Goal: Information Seeking & Learning: Learn about a topic

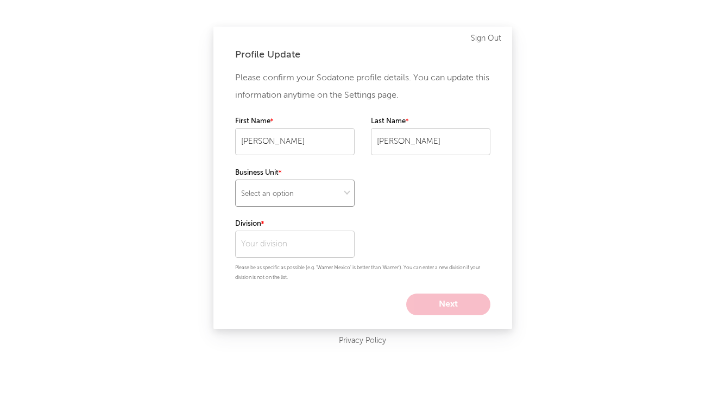
click at [319, 186] on select "Select an option" at bounding box center [294, 193] width 119 height 27
select select "other"
click at [272, 238] on input "text" at bounding box center [294, 244] width 119 height 27
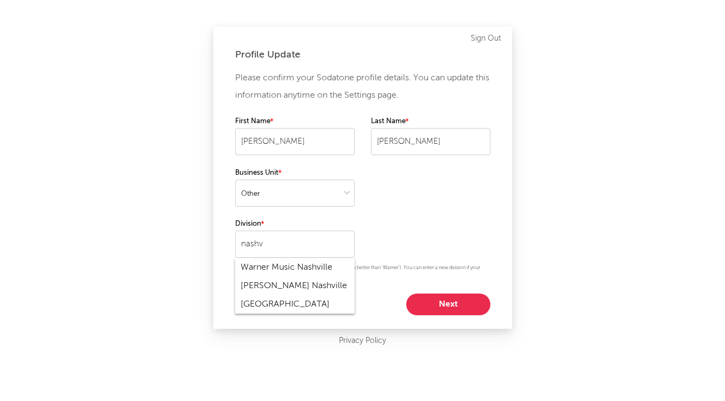
click at [282, 267] on div "Warner Music Nashville" at bounding box center [294, 267] width 119 height 18
type input "Warner Music Nashville"
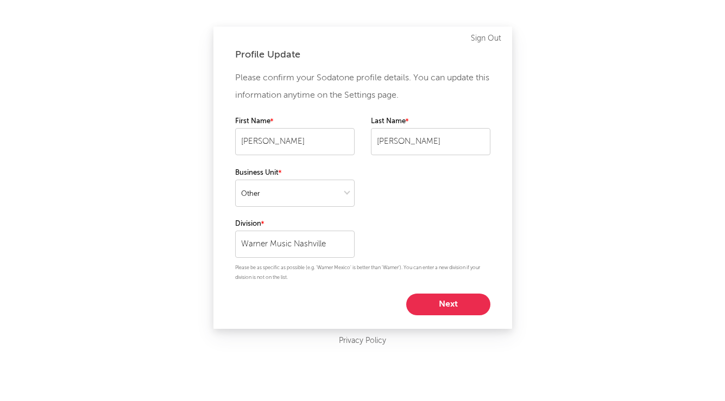
click at [428, 304] on button "Next" at bounding box center [448, 305] width 84 height 22
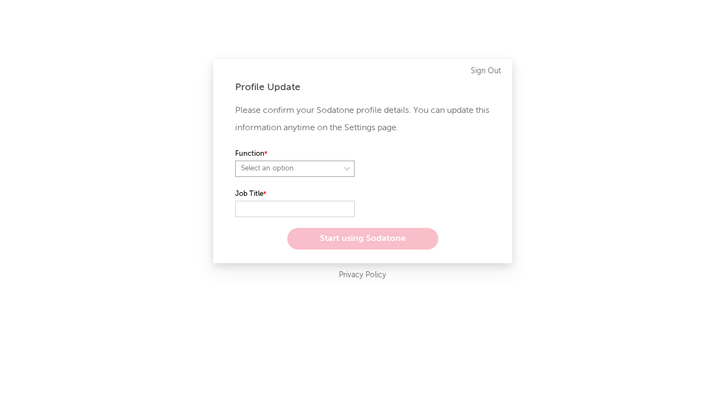
click at [329, 174] on select "Select an option" at bounding box center [294, 169] width 119 height 16
select select "marketing"
click at [286, 212] on input "text" at bounding box center [294, 209] width 119 height 16
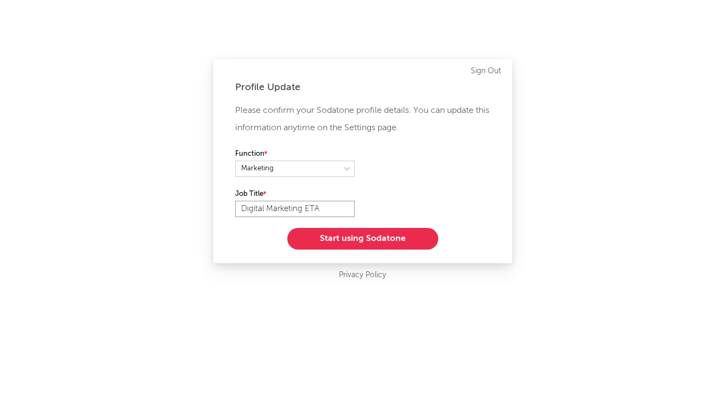
type input "Digital Marketing ETA"
click at [333, 245] on button "Start using Sodatone" at bounding box center [362, 239] width 151 height 22
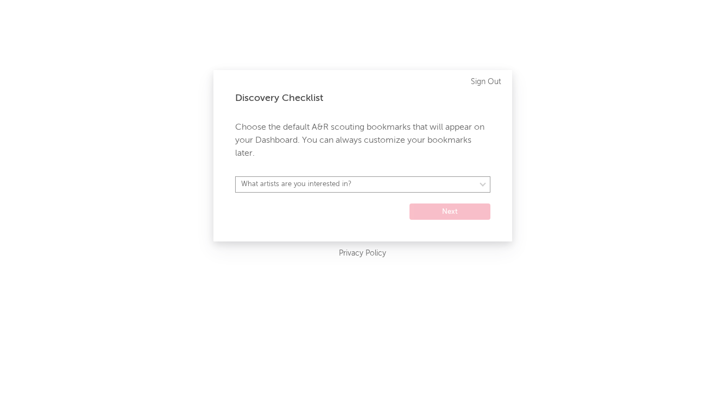
click at [332, 188] on select "What artists are you interested in? [GEOGRAPHIC_DATA] [GEOGRAPHIC_DATA] General…" at bounding box center [362, 184] width 255 height 16
click at [447, 220] on div "Discovery Checklist Choose the default A&R scouting bookmarks that will appear …" at bounding box center [362, 156] width 299 height 172
click at [411, 195] on form "What artists are you interested in? [GEOGRAPHIC_DATA] [GEOGRAPHIC_DATA] General…" at bounding box center [362, 197] width 255 height 43
click at [398, 181] on select "What artists are you interested in? [GEOGRAPHIC_DATA] [GEOGRAPHIC_DATA] General…" at bounding box center [362, 184] width 255 height 16
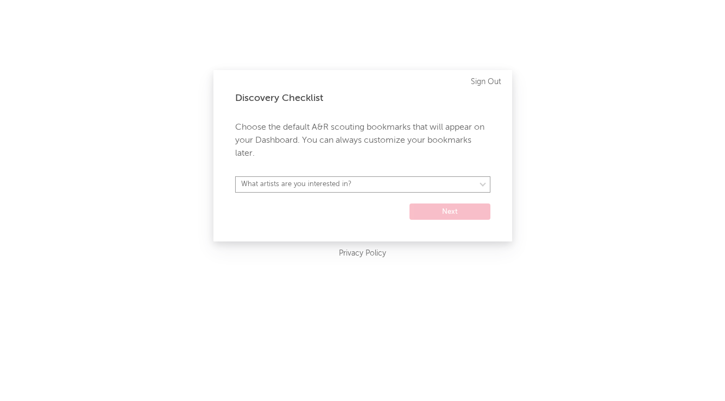
select select "17"
click at [446, 208] on button "Next" at bounding box center [449, 212] width 81 height 16
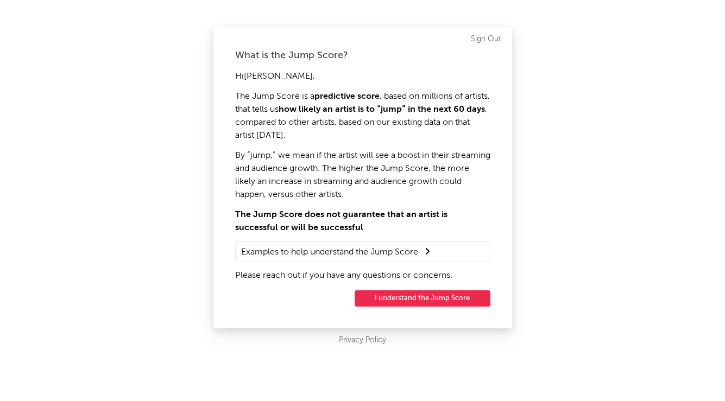
click at [374, 241] on div "Hi [PERSON_NAME] , The Jump Score is a predictive score , based on millions of …" at bounding box center [362, 176] width 255 height 212
click at [387, 295] on button "I understand the Jump Score" at bounding box center [423, 299] width 136 height 16
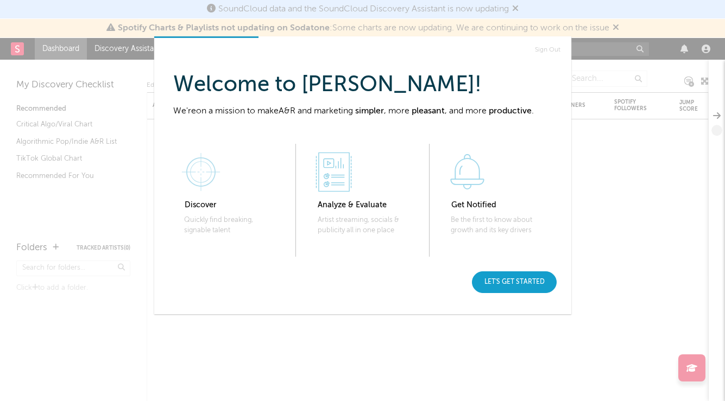
click at [524, 278] on div "Let's get started" at bounding box center [514, 282] width 85 height 22
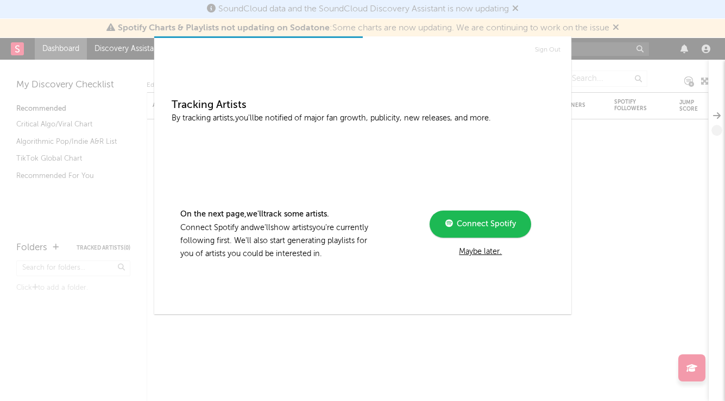
click at [494, 226] on span "Connect Spotify" at bounding box center [484, 224] width 63 height 8
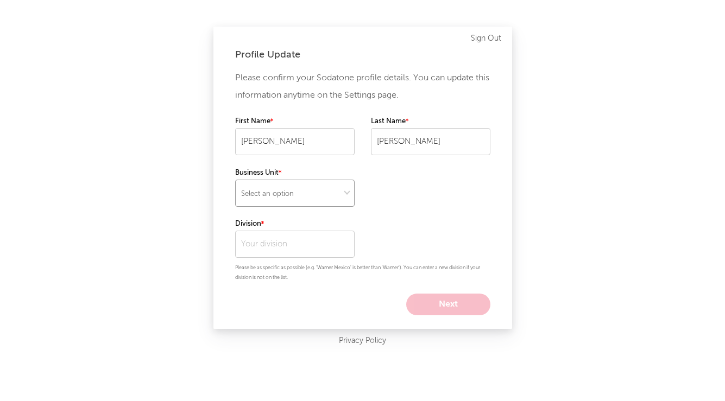
click at [273, 201] on select "Select an option" at bounding box center [294, 193] width 119 height 27
select select "other"
click at [274, 238] on input "text" at bounding box center [294, 244] width 119 height 27
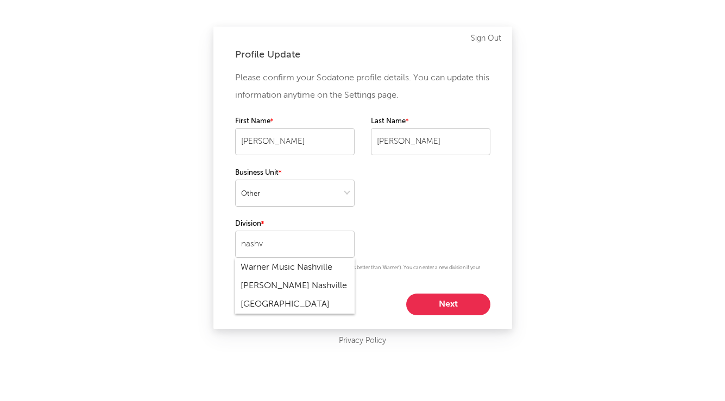
click at [282, 274] on div "Warner Music Nashville" at bounding box center [294, 267] width 119 height 18
type input "Warner Music Nashville"
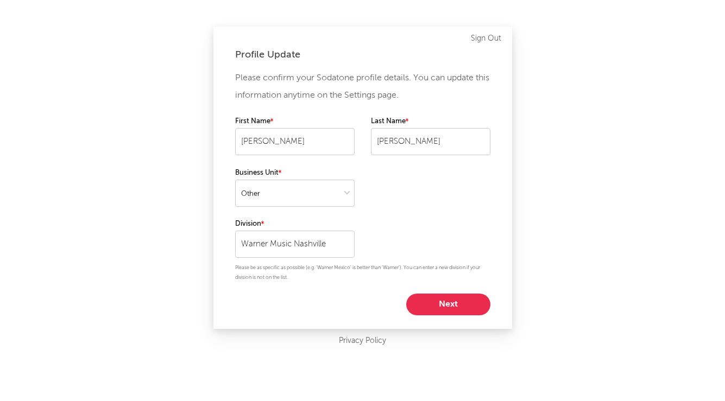
click at [423, 300] on button "Next" at bounding box center [448, 305] width 84 height 22
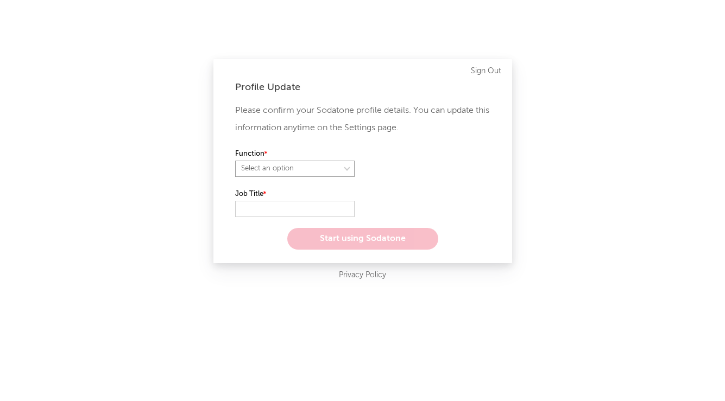
click at [314, 172] on select "Select an option" at bounding box center [294, 169] width 119 height 16
select select "marketing"
click at [269, 209] on input "text" at bounding box center [294, 209] width 119 height 16
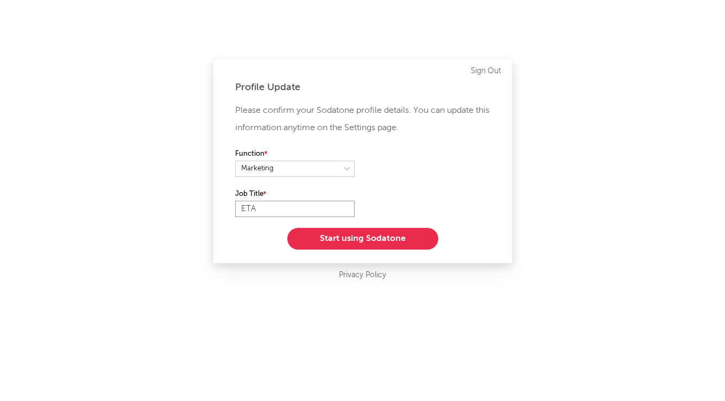
type input "ETA"
click at [312, 230] on button "Start using Sodatone" at bounding box center [362, 239] width 151 height 22
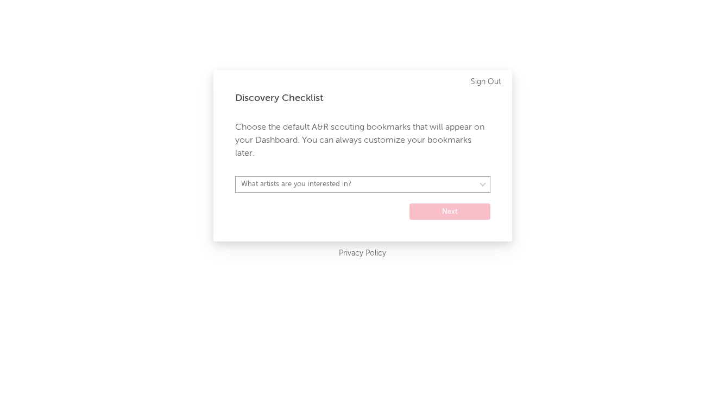
click at [351, 182] on select "What artists are you interested in? [GEOGRAPHIC_DATA] [GEOGRAPHIC_DATA] General…" at bounding box center [362, 184] width 255 height 16
select select "29"
click at [445, 210] on button "Next" at bounding box center [449, 212] width 81 height 16
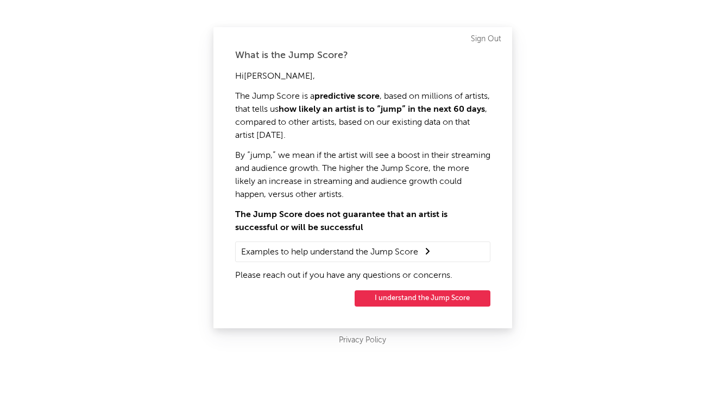
click at [415, 296] on button "I understand the Jump Score" at bounding box center [423, 299] width 136 height 16
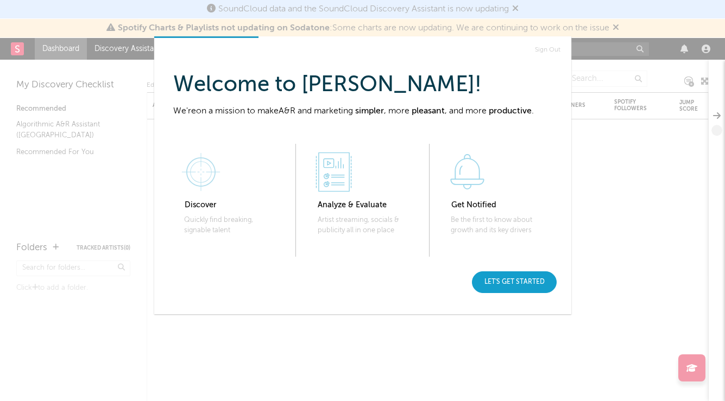
click at [498, 291] on div "Let's get started" at bounding box center [514, 282] width 85 height 22
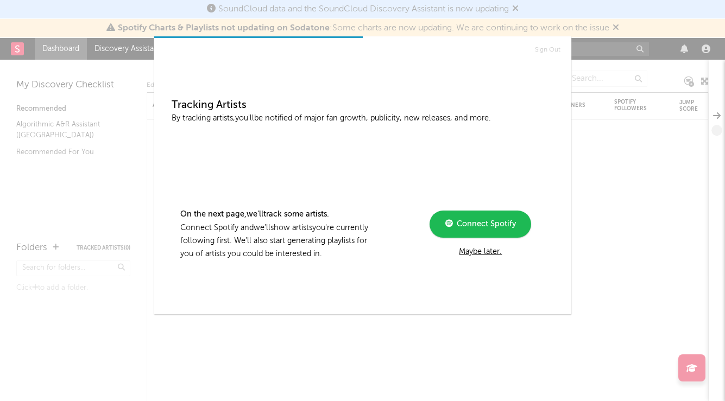
click at [471, 250] on div "Maybe later." at bounding box center [480, 251] width 146 height 13
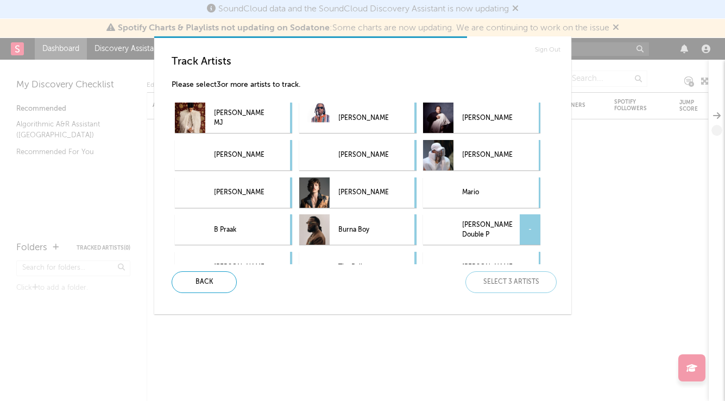
scroll to position [59, 0]
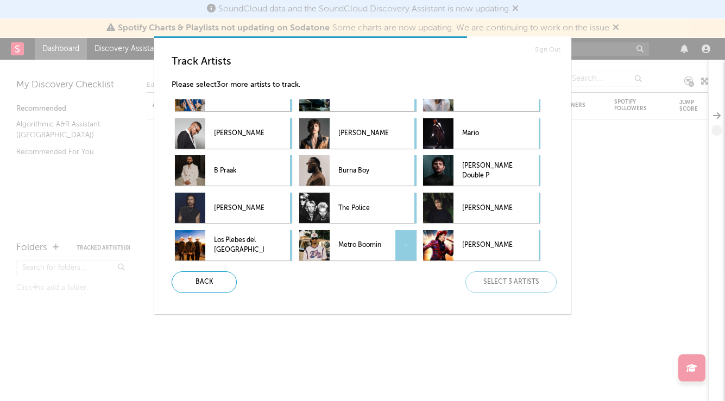
click at [397, 236] on div "-" at bounding box center [405, 245] width 21 height 30
click at [366, 209] on p "The Police" at bounding box center [363, 208] width 50 height 24
click at [359, 175] on p "Burna Boy" at bounding box center [363, 171] width 50 height 24
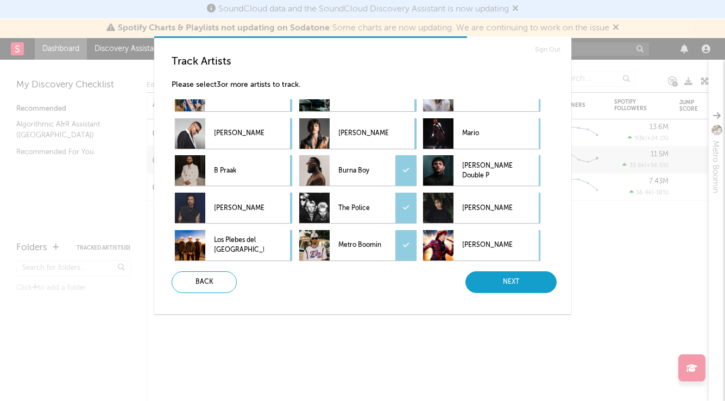
click at [476, 278] on div "Next" at bounding box center [510, 282] width 91 height 22
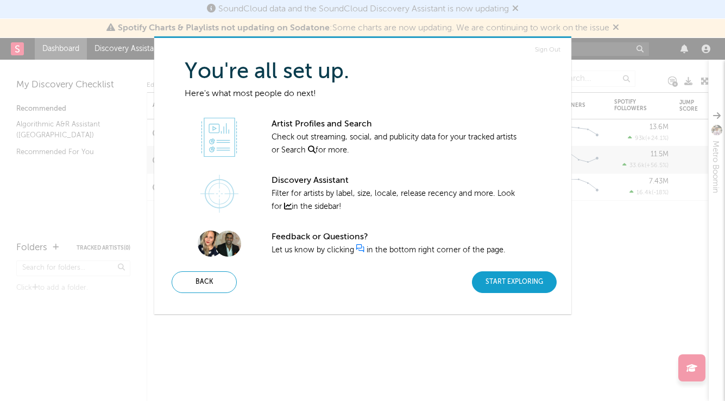
click at [493, 286] on div "Start Exploring" at bounding box center [514, 282] width 85 height 22
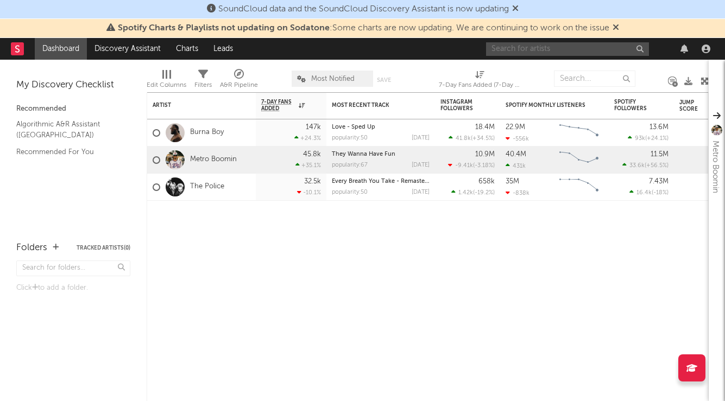
click at [574, 50] on input "text" at bounding box center [567, 49] width 163 height 14
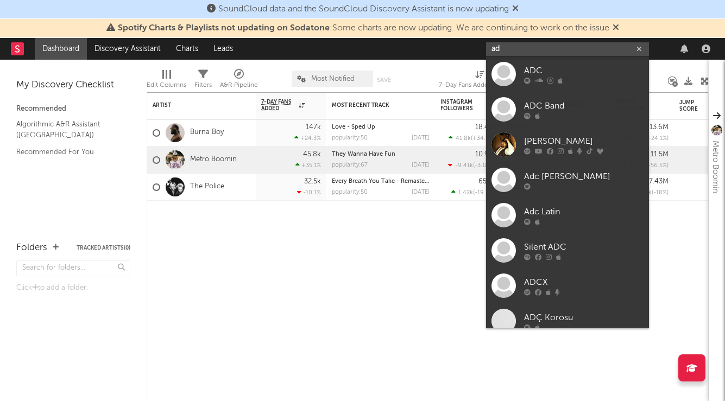
type input "a"
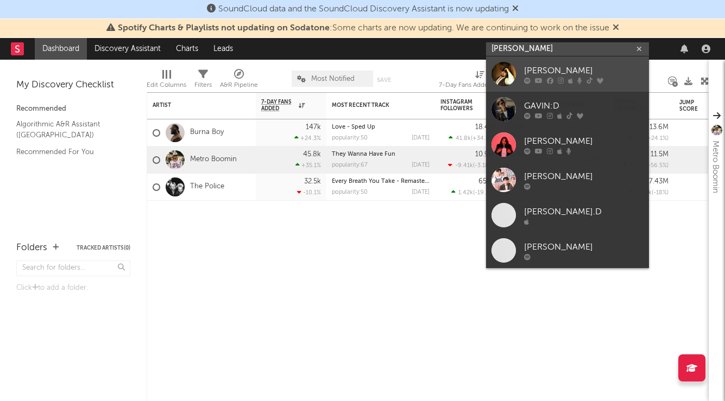
type input "gavin ad"
click at [562, 71] on div "Gavin Adcock" at bounding box center [583, 70] width 119 height 13
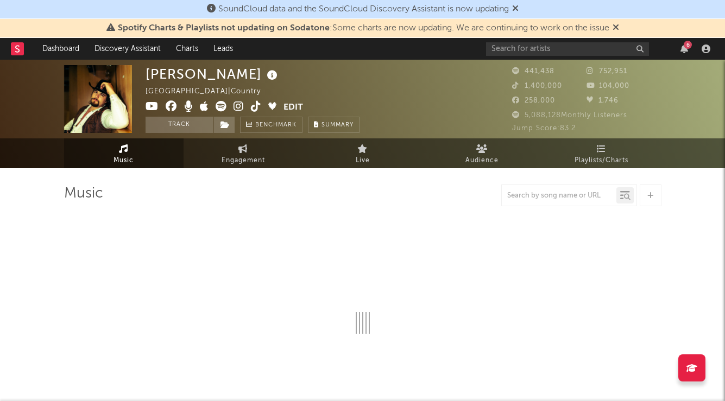
select select "6m"
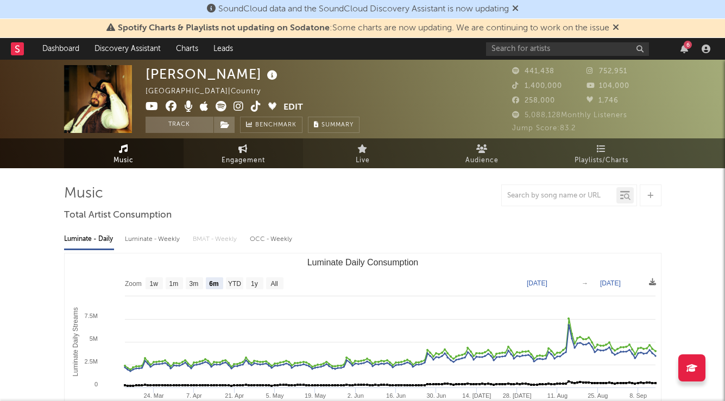
click at [249, 148] on link "Engagement" at bounding box center [243, 153] width 119 height 30
select select "1w"
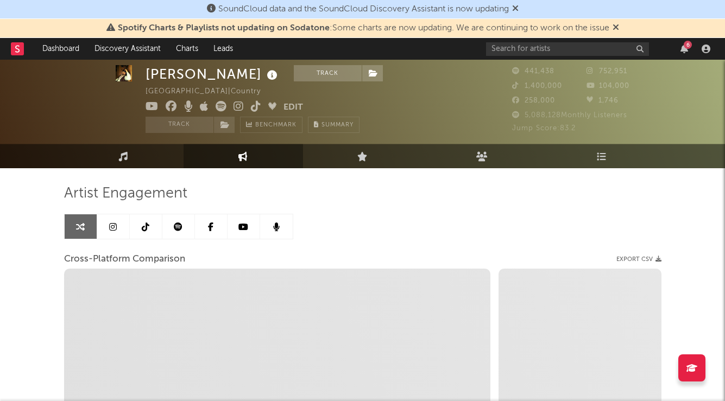
scroll to position [55, 0]
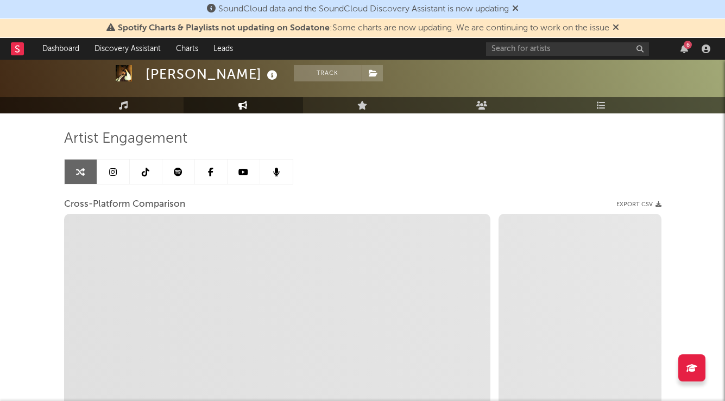
click at [120, 173] on link at bounding box center [113, 172] width 33 height 24
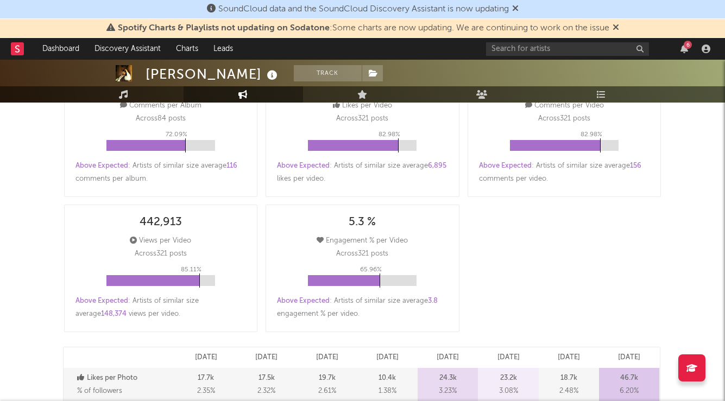
select select "6m"
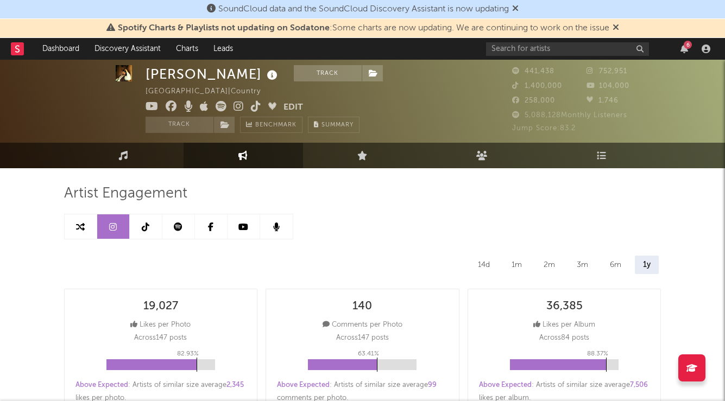
scroll to position [29, 0]
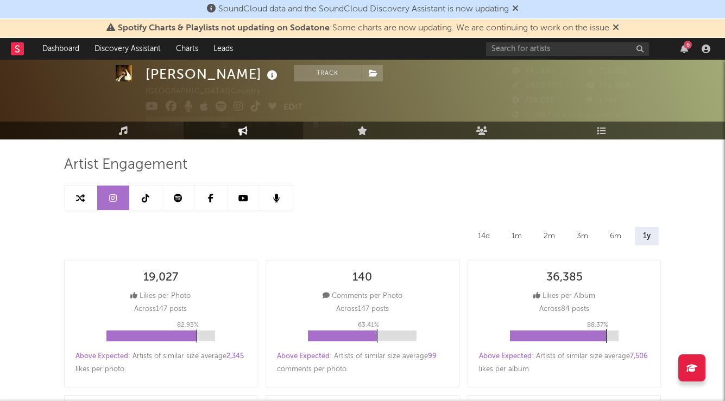
click at [91, 201] on link at bounding box center [81, 198] width 33 height 24
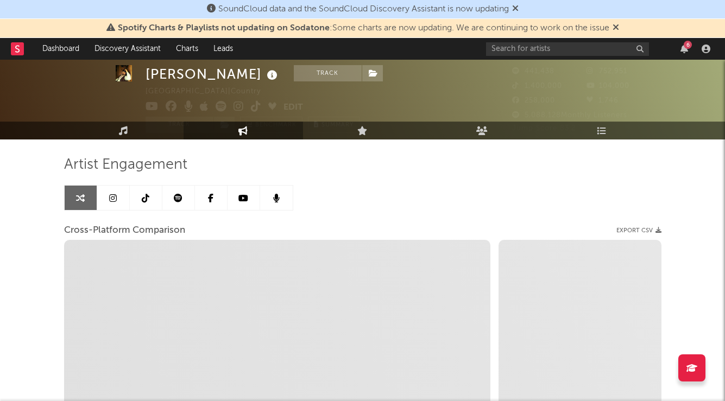
select select "1w"
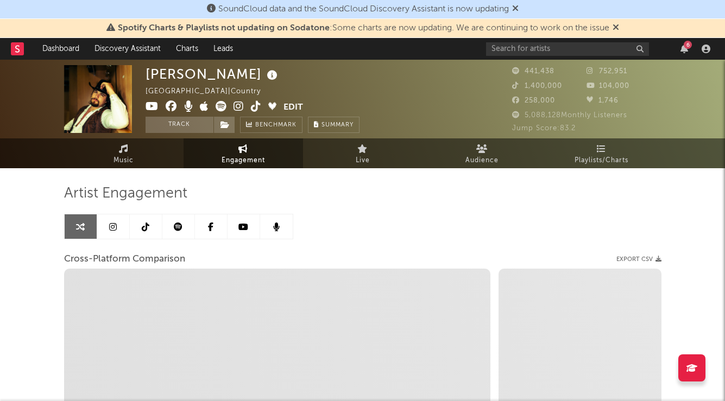
select select "1m"
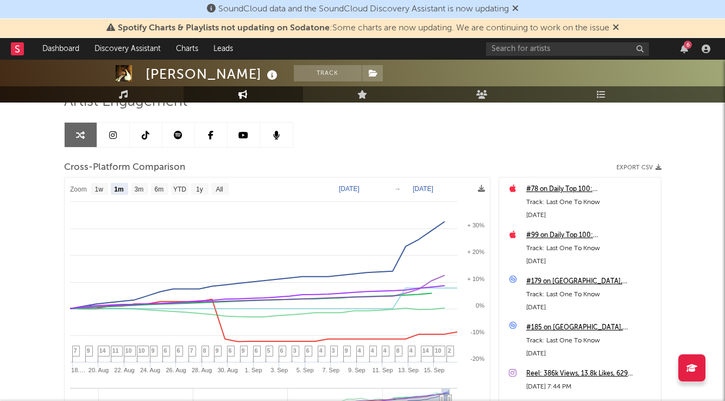
scroll to position [91, 0]
